Goal: Task Accomplishment & Management: Use online tool/utility

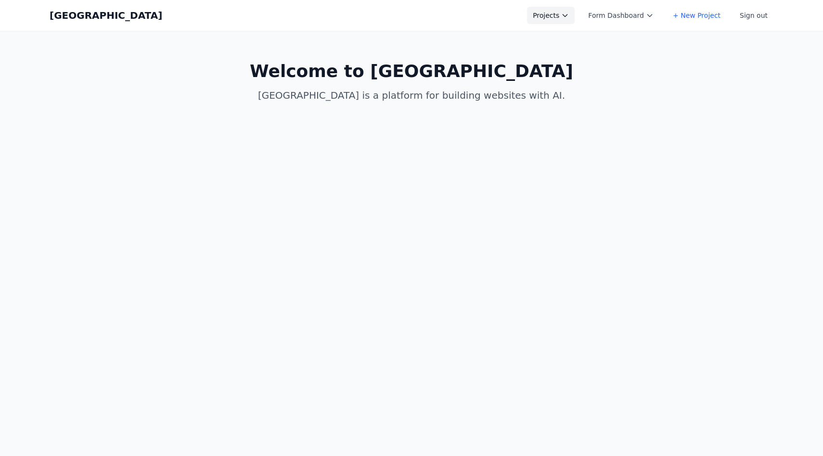
click at [565, 11] on button "Projects" at bounding box center [551, 15] width 48 height 17
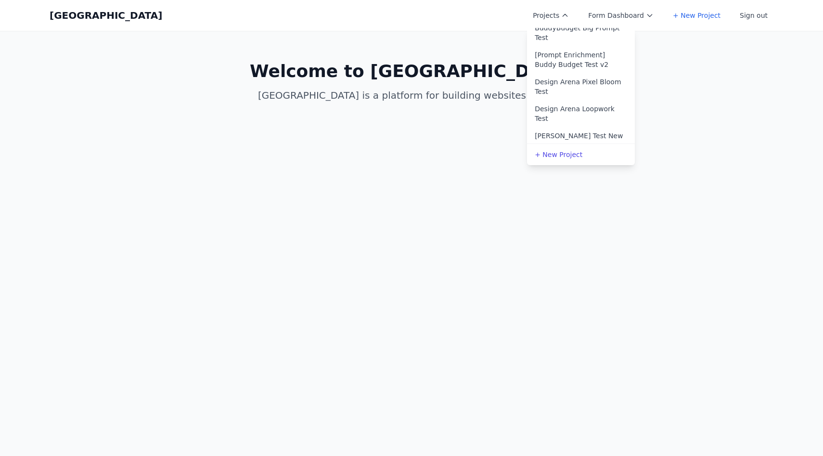
scroll to position [282, 0]
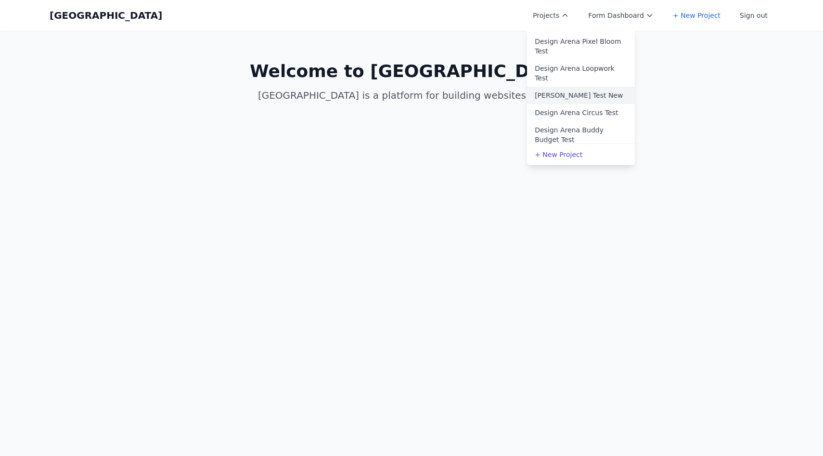
click at [581, 87] on link "Allen Test New" at bounding box center [581, 95] width 108 height 17
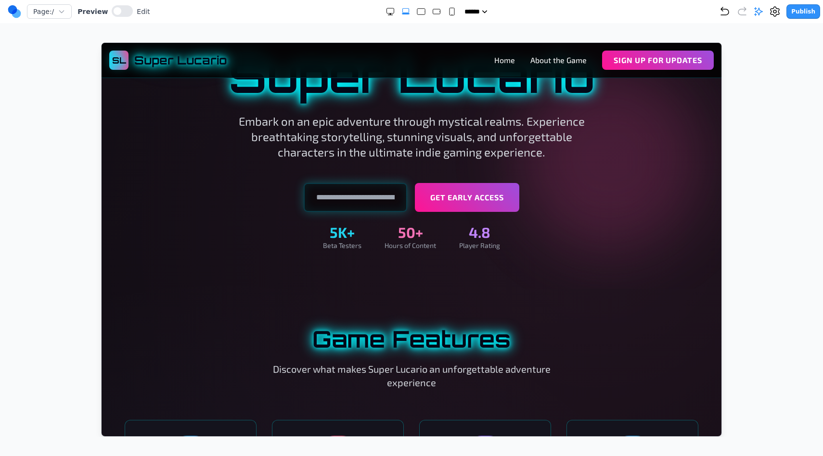
scroll to position [215, 0]
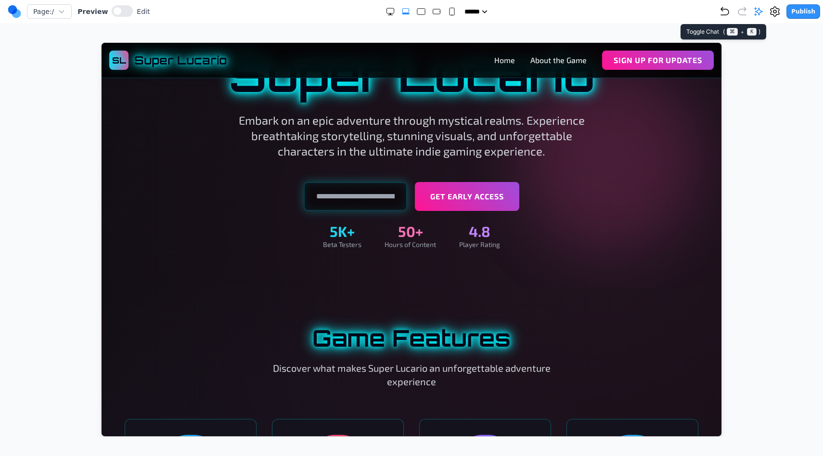
click at [761, 13] on icon at bounding box center [758, 12] width 10 height 10
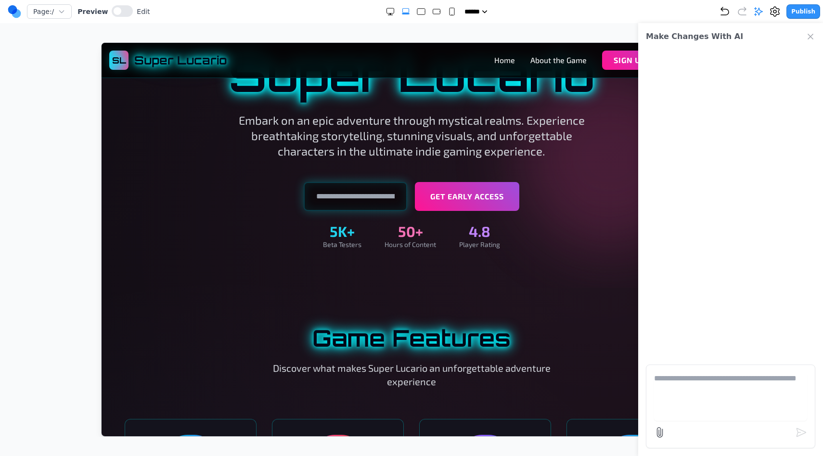
click at [683, 384] on textarea at bounding box center [730, 396] width 153 height 48
type textarea "**********"
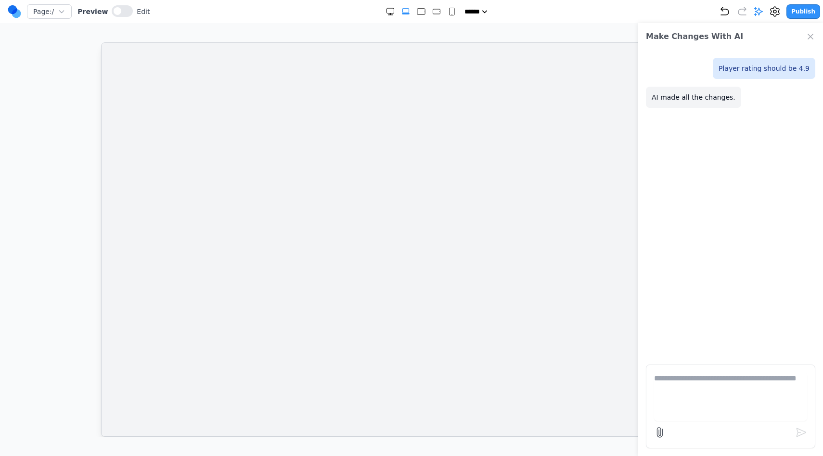
scroll to position [0, 0]
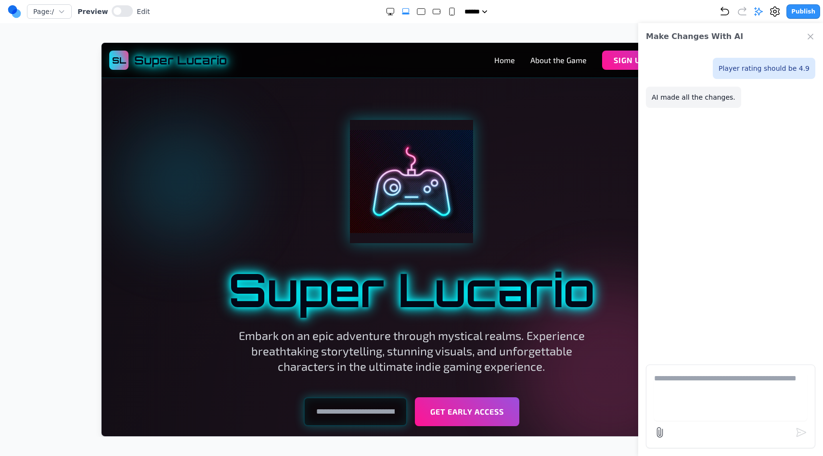
click at [762, 131] on div "Player rating should be 4.9 AI made all the changes." at bounding box center [730, 203] width 185 height 306
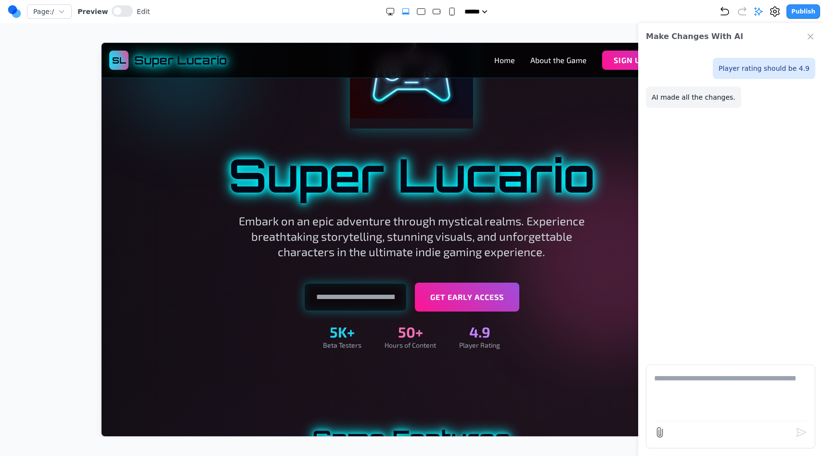
scroll to position [116, 0]
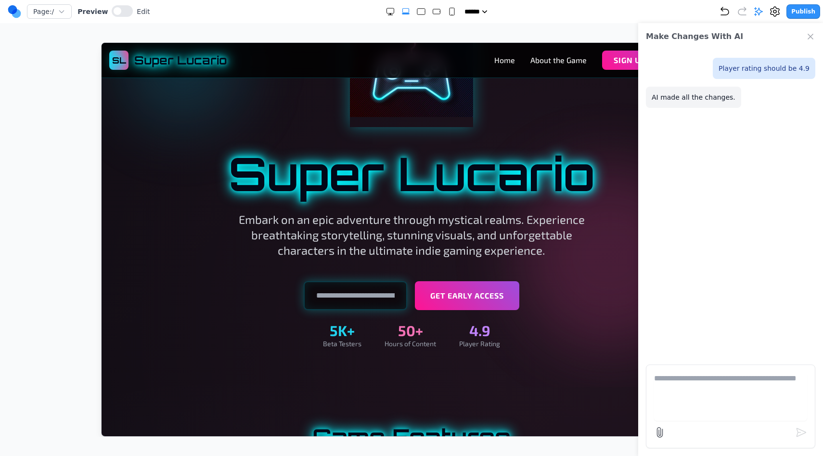
click at [809, 39] on icon "Close Chat" at bounding box center [810, 37] width 10 height 10
